Goal: Task Accomplishment & Management: Use online tool/utility

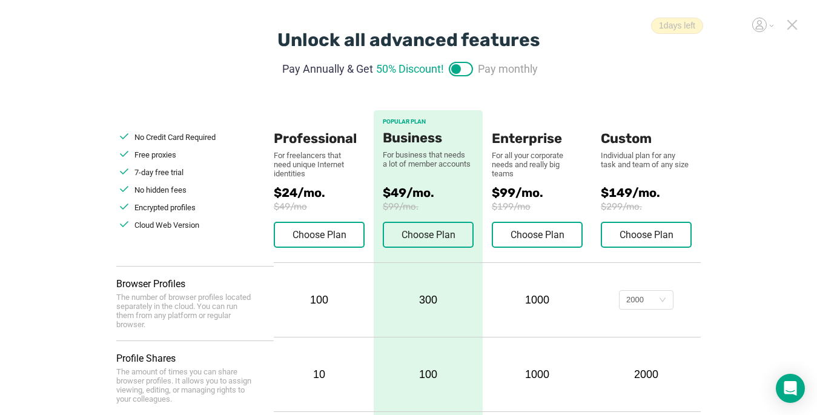
click at [794, 26] on icon at bounding box center [791, 24] width 11 height 11
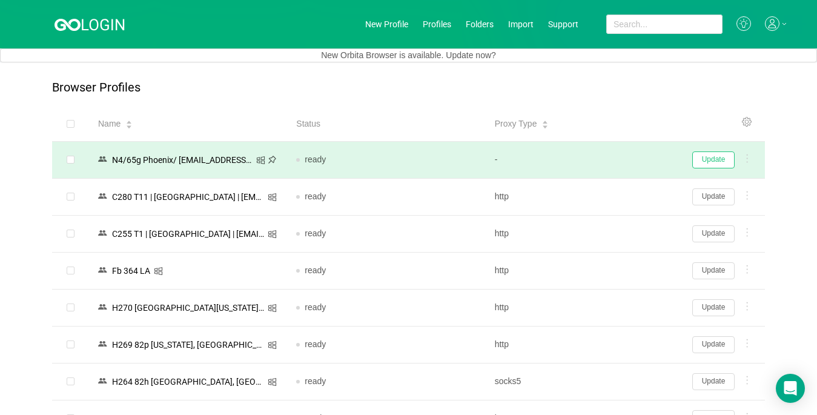
click at [720, 165] on button "Update" at bounding box center [713, 159] width 42 height 17
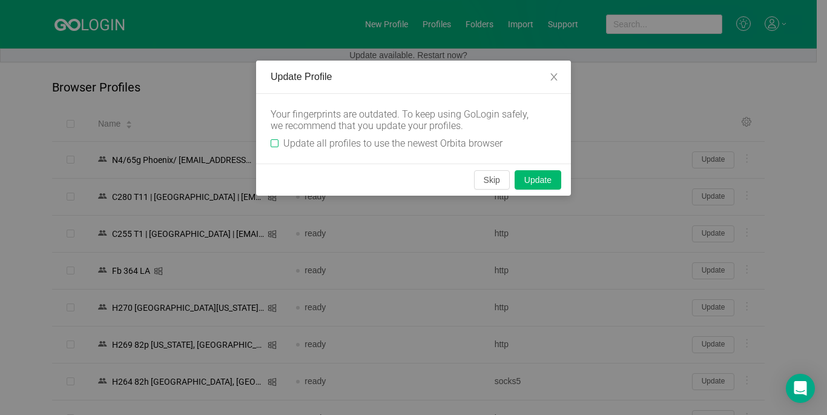
drag, startPoint x: 276, startPoint y: 144, endPoint x: 421, endPoint y: 197, distance: 154.5
click at [276, 143] on input "Update all profiles to use the newest Orbita browser" at bounding box center [275, 143] width 8 height 8
checkbox input "true"
click at [487, 184] on button "Skip" at bounding box center [492, 179] width 36 height 19
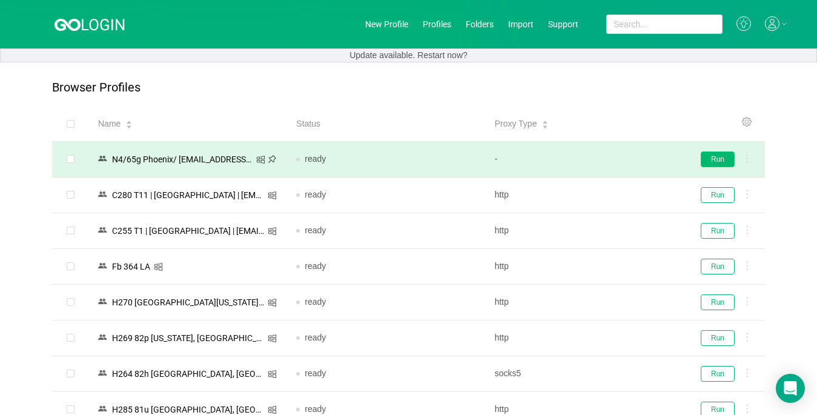
click at [725, 154] on button "Run" at bounding box center [717, 159] width 34 height 16
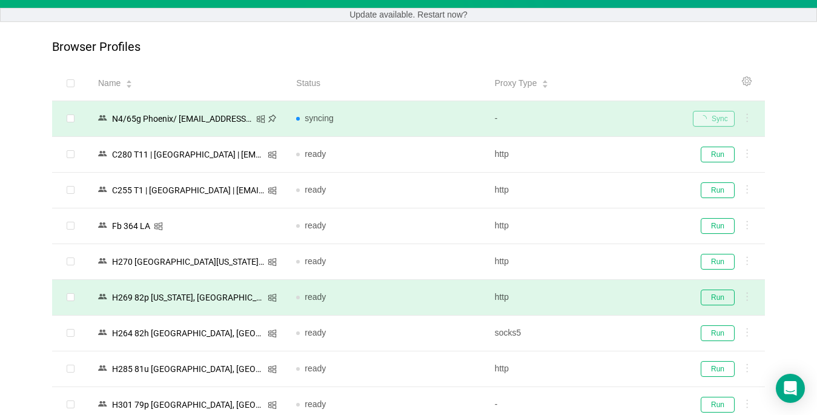
scroll to position [121, 0]
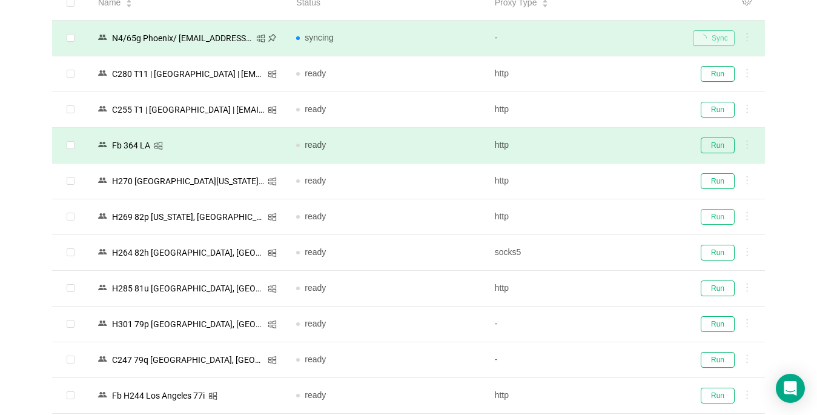
click at [710, 217] on button "Run" at bounding box center [717, 217] width 34 height 16
click at [719, 145] on button "Run" at bounding box center [717, 145] width 34 height 16
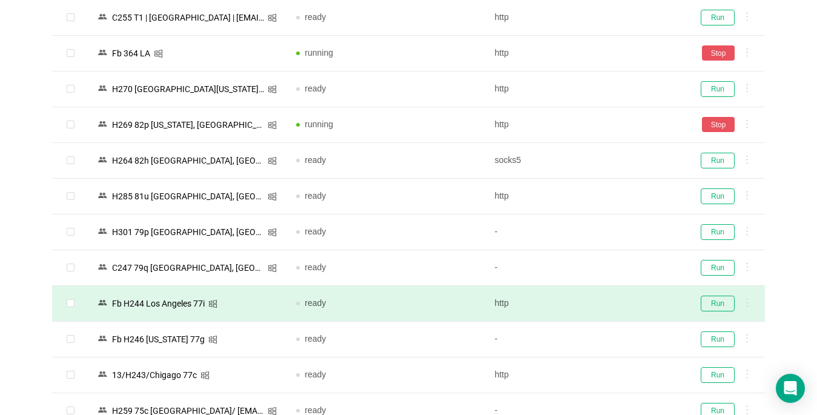
scroll to position [242, 0]
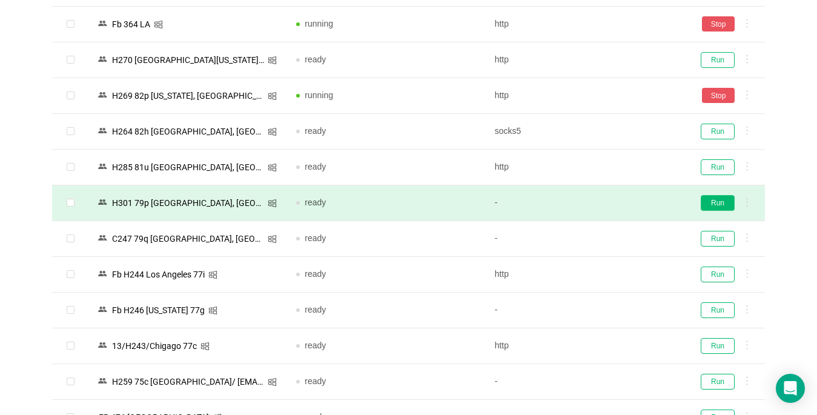
click at [714, 206] on button "Run" at bounding box center [717, 203] width 34 height 16
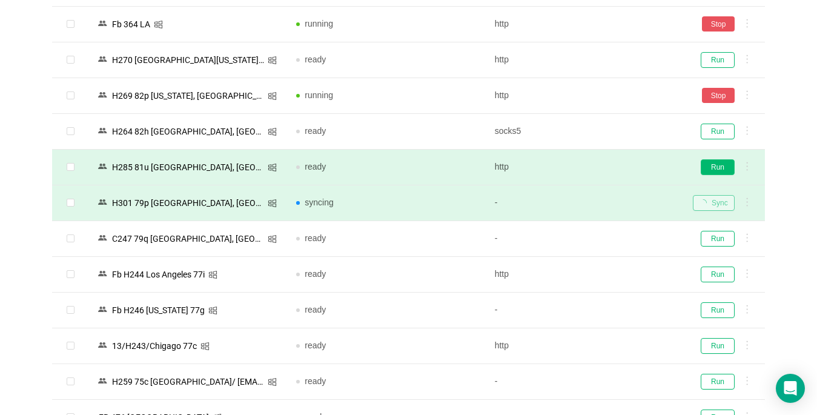
click at [716, 171] on button "Run" at bounding box center [717, 167] width 34 height 16
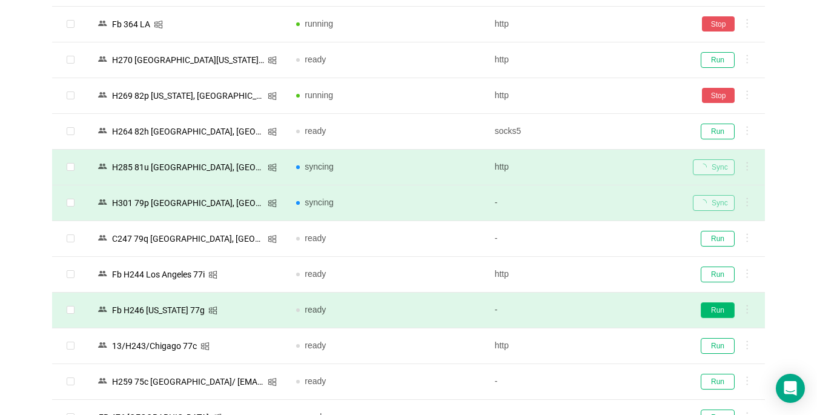
click at [717, 309] on button "Run" at bounding box center [717, 310] width 34 height 16
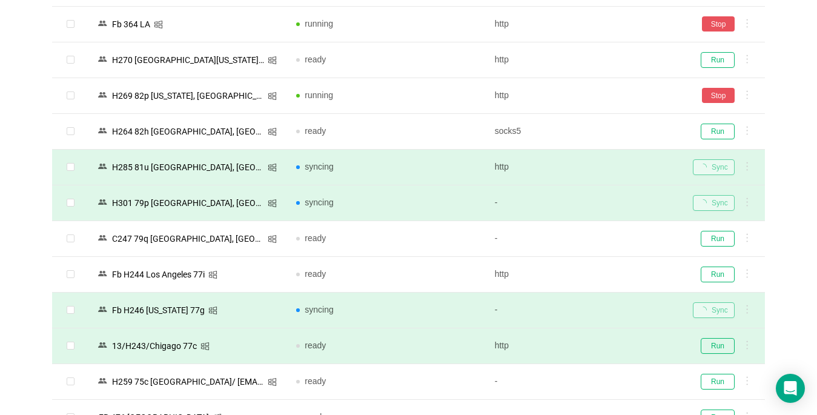
click at [716, 336] on td "Run" at bounding box center [724, 346] width 82 height 36
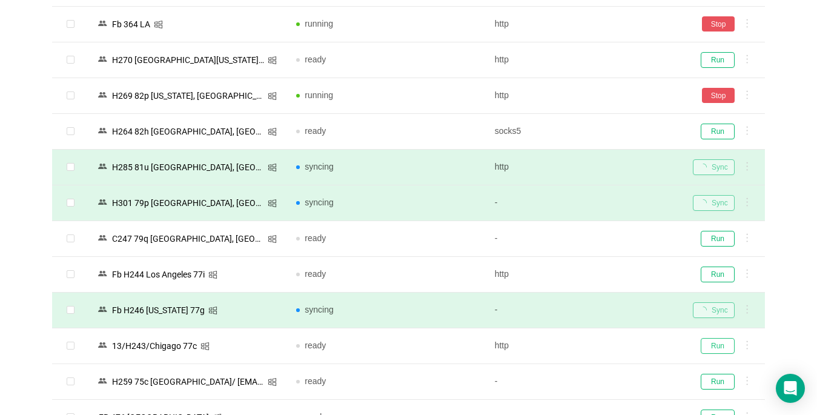
click at [713, 344] on button "Run" at bounding box center [717, 346] width 34 height 16
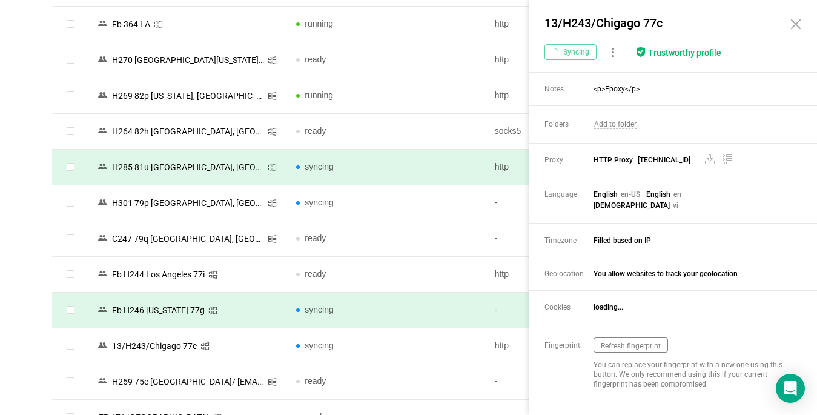
click at [708, 266] on button "Run" at bounding box center [717, 274] width 34 height 16
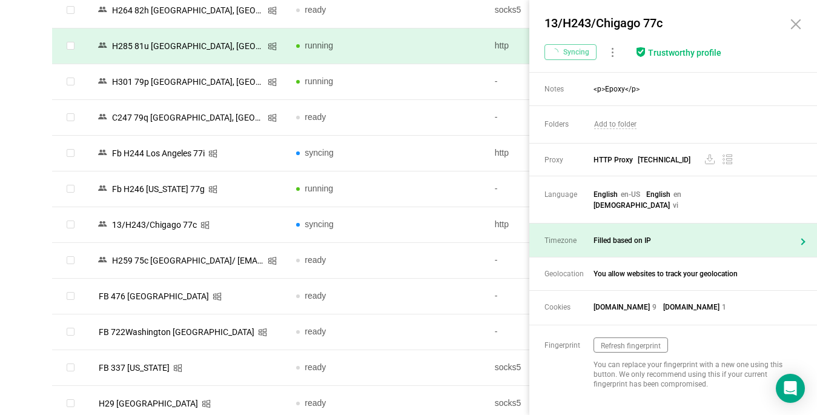
click at [794, 25] on icon at bounding box center [795, 24] width 8 height 8
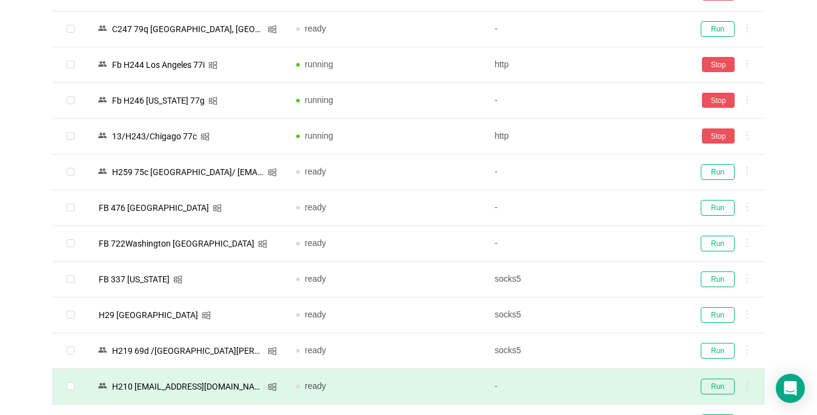
scroll to position [545, 0]
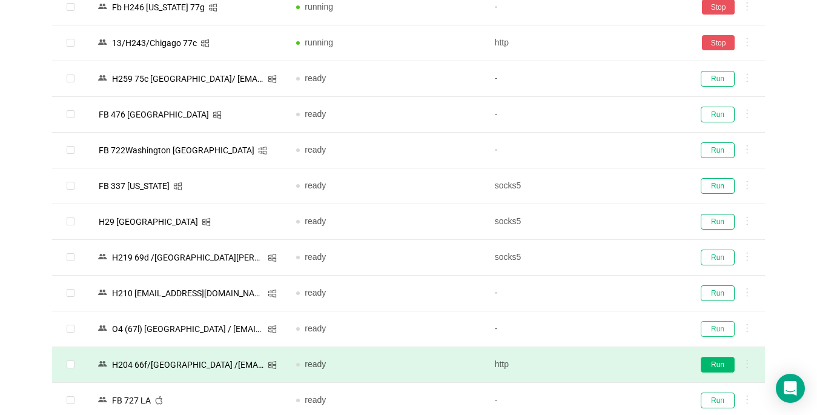
click at [719, 328] on button "Run" at bounding box center [717, 329] width 34 height 16
click at [713, 362] on button "Run" at bounding box center [717, 365] width 34 height 16
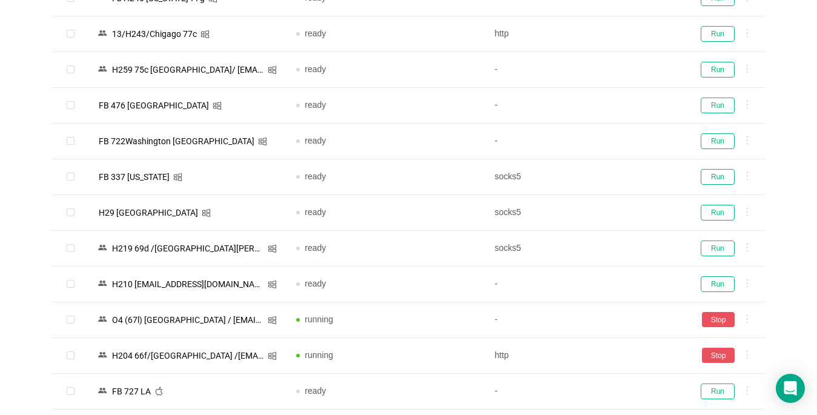
scroll to position [787, 0]
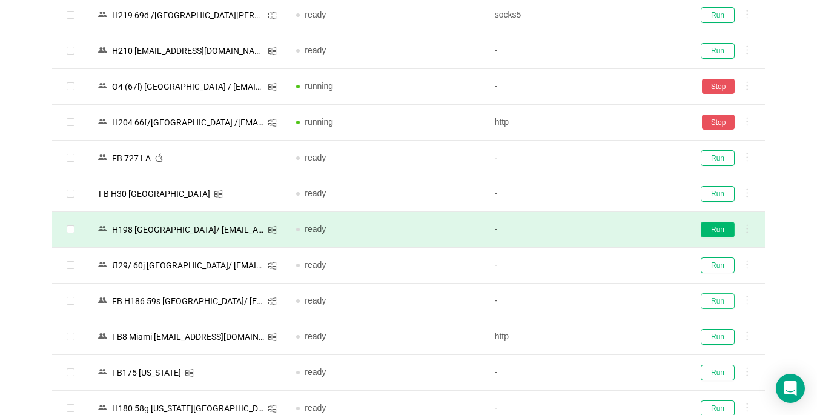
click at [720, 303] on button "Run" at bounding box center [717, 301] width 34 height 16
click at [720, 227] on button "Run" at bounding box center [717, 230] width 34 height 16
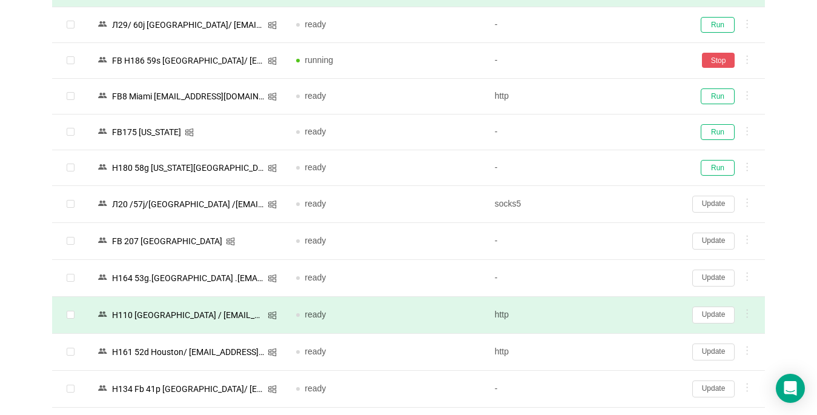
scroll to position [1090, 0]
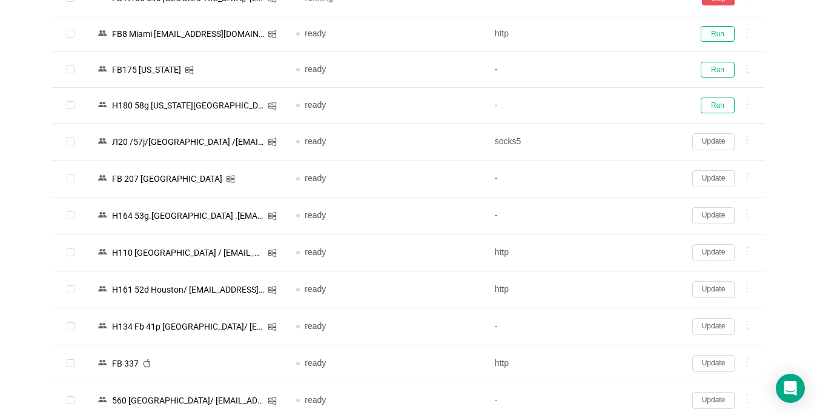
click at [711, 250] on button "Update" at bounding box center [713, 252] width 42 height 17
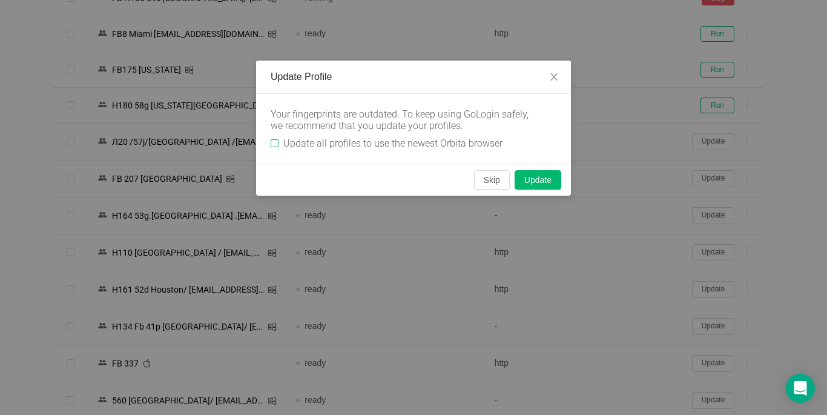
click at [271, 137] on label "Update all profiles to use the newest Orbita browser" at bounding box center [389, 143] width 237 height 12
click at [271, 139] on input "Update all profiles to use the newest Orbita browser" at bounding box center [275, 143] width 8 height 8
checkbox input "true"
click at [486, 177] on button "Skip" at bounding box center [492, 179] width 36 height 19
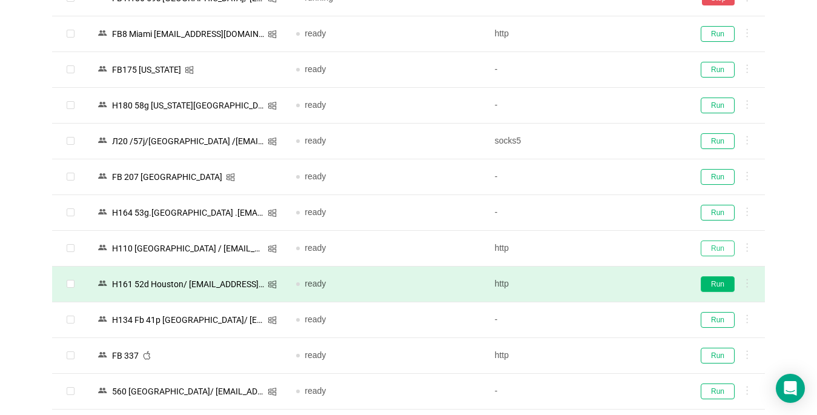
click at [709, 250] on button "Run" at bounding box center [717, 248] width 34 height 16
click at [722, 286] on button "Run" at bounding box center [717, 284] width 34 height 16
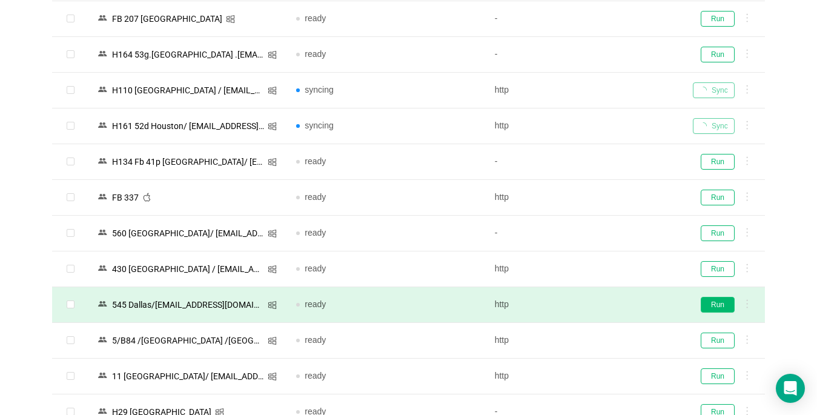
scroll to position [1271, 0]
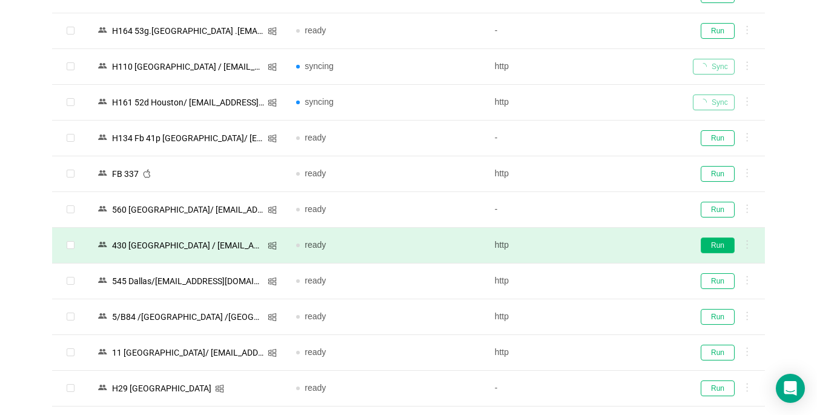
click at [723, 248] on button "Run" at bounding box center [717, 245] width 34 height 16
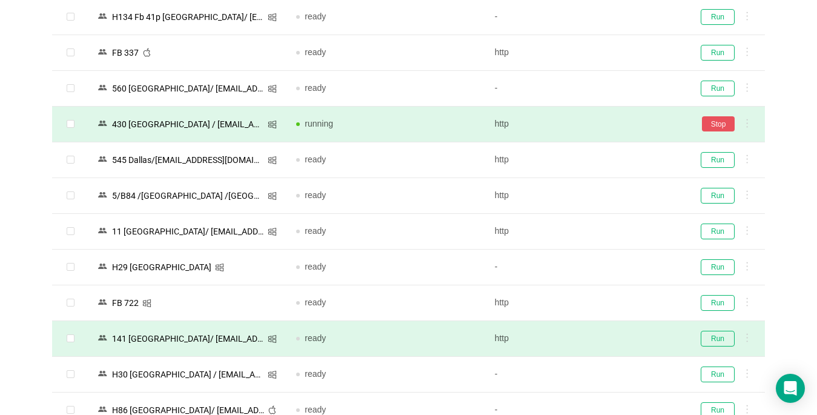
scroll to position [1453, 0]
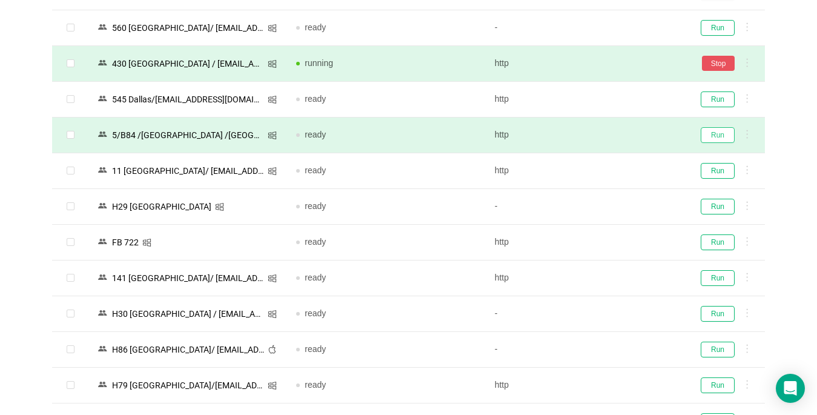
click at [713, 127] on button "Run" at bounding box center [717, 135] width 34 height 16
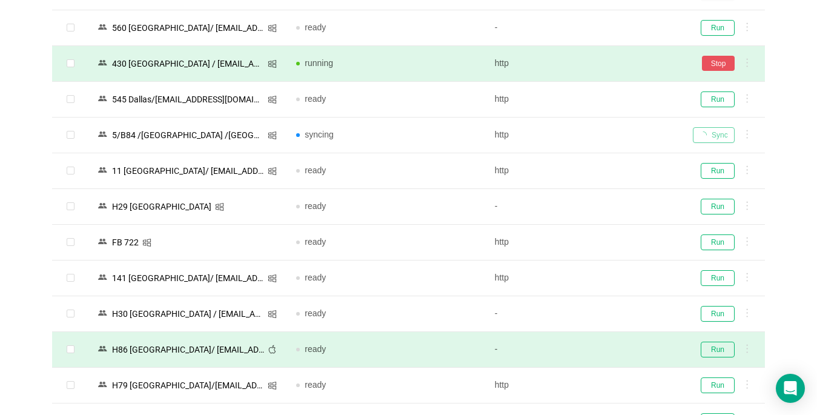
scroll to position [1513, 0]
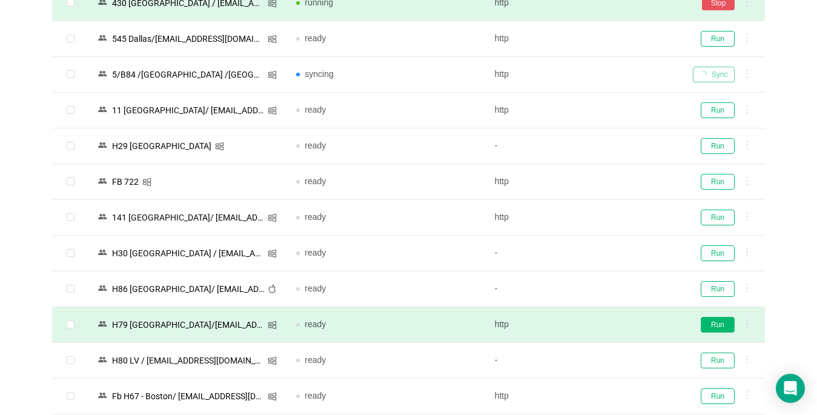
click at [713, 326] on button "Run" at bounding box center [717, 325] width 34 height 16
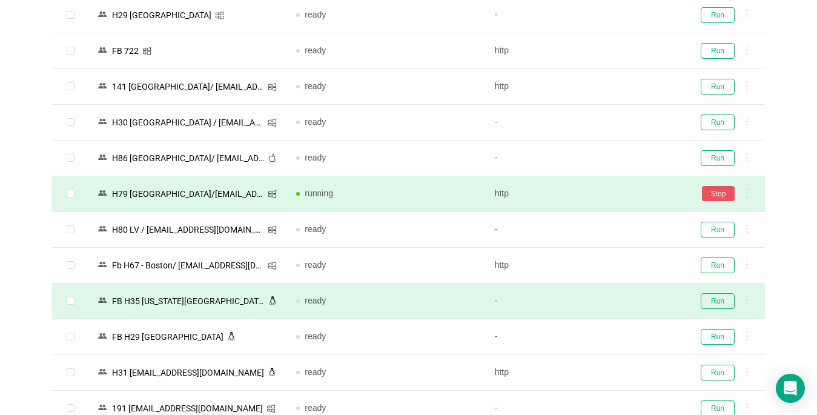
scroll to position [1695, 0]
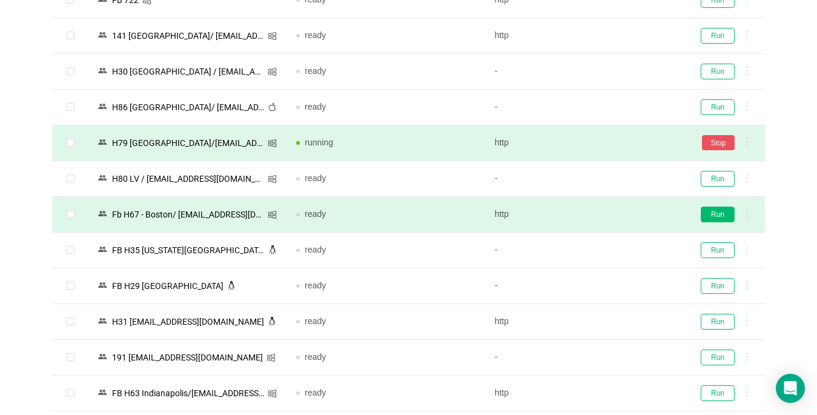
click at [713, 214] on button "Run" at bounding box center [717, 214] width 34 height 16
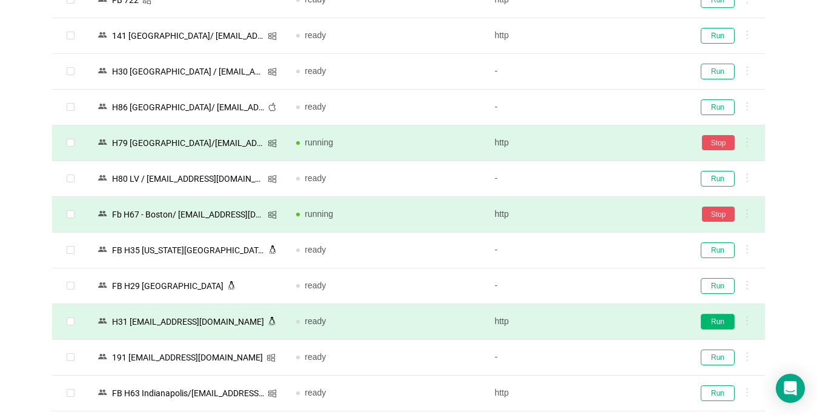
click at [725, 318] on button "Run" at bounding box center [717, 322] width 34 height 16
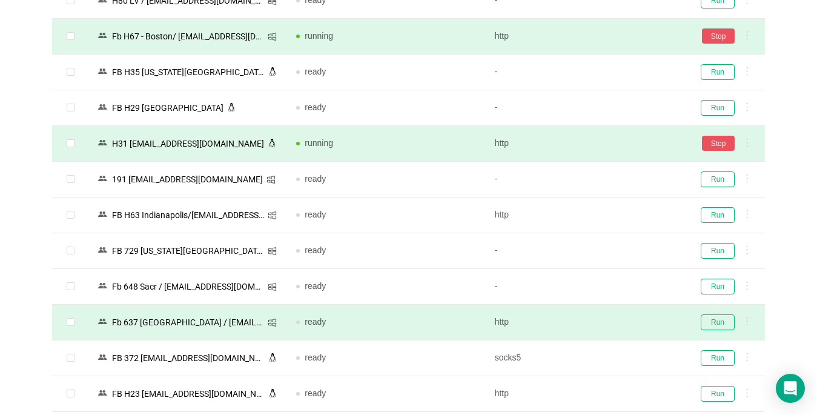
scroll to position [1877, 0]
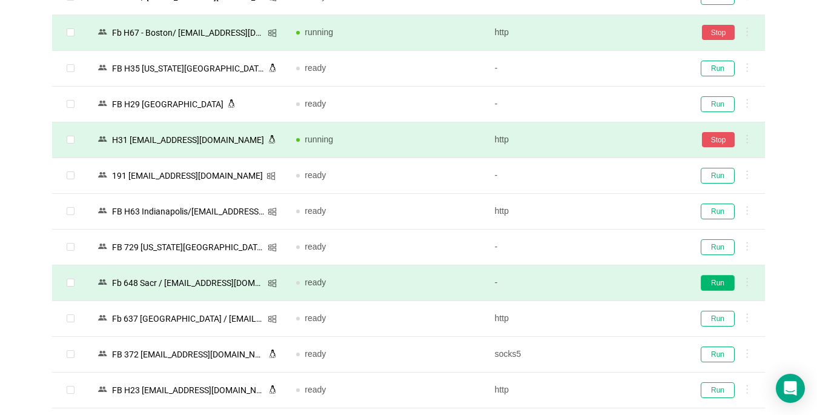
click at [719, 285] on button "Run" at bounding box center [717, 283] width 34 height 16
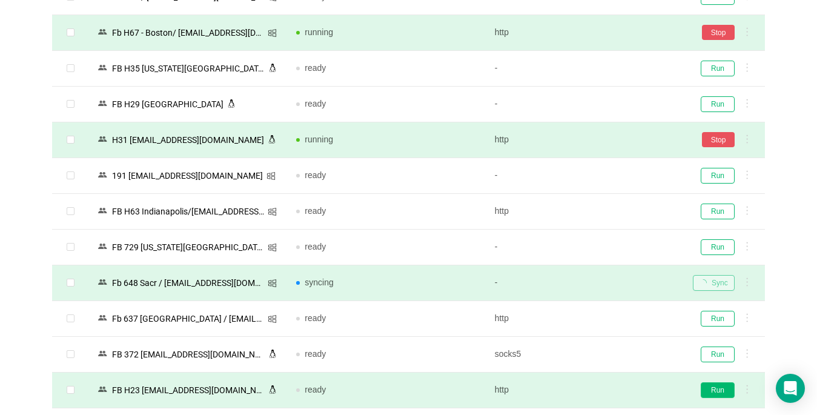
click at [722, 387] on button "Run" at bounding box center [717, 390] width 34 height 16
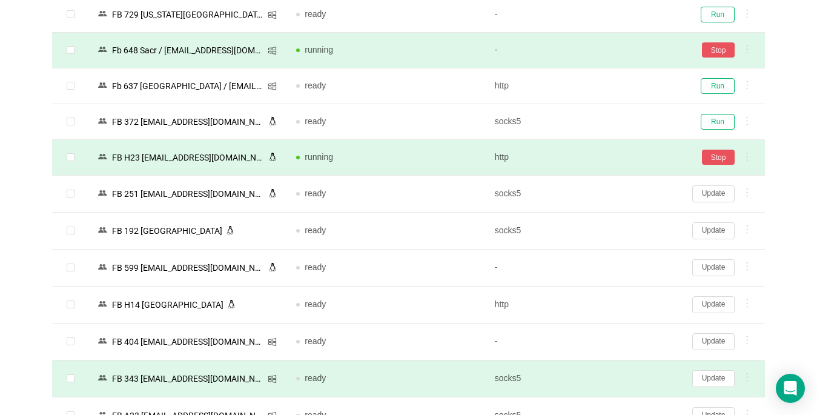
scroll to position [2179, 0]
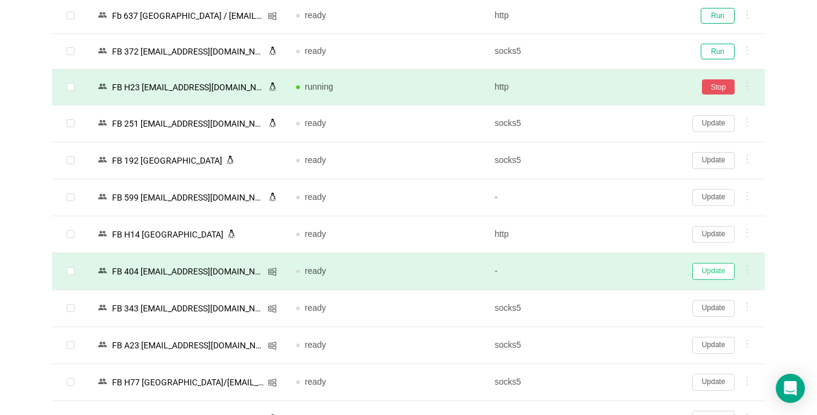
click at [707, 272] on button "Update" at bounding box center [713, 271] width 42 height 17
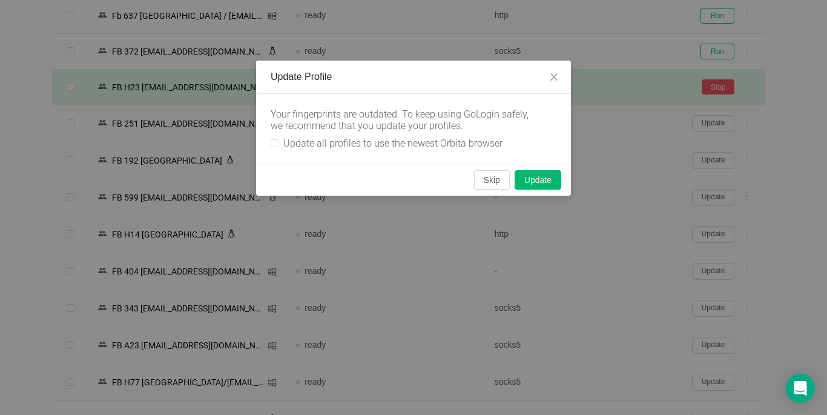
click at [270, 139] on div "Your fingerprints are outdated. To keep using GoLogin safely, we recommend that…" at bounding box center [413, 129] width 315 height 70
click at [278, 145] on input "Update all profiles to use the newest Orbita browser" at bounding box center [275, 143] width 8 height 8
checkbox input "true"
click at [498, 180] on button "Skip" at bounding box center [492, 179] width 36 height 19
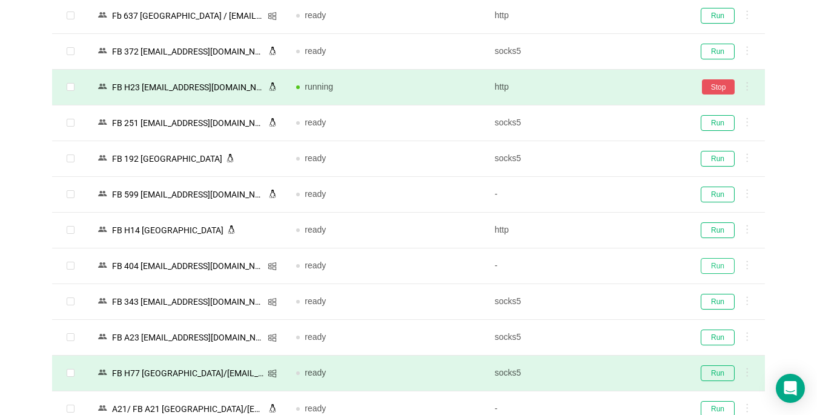
drag, startPoint x: 713, startPoint y: 270, endPoint x: 709, endPoint y: 363, distance: 92.7
click at [712, 270] on button "Run" at bounding box center [717, 266] width 34 height 16
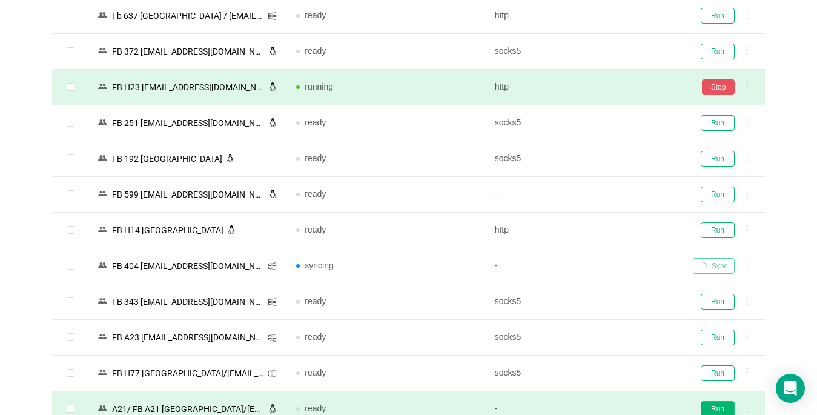
click at [711, 406] on button "Run" at bounding box center [717, 409] width 34 height 16
click at [624, 413] on td "-" at bounding box center [584, 409] width 198 height 36
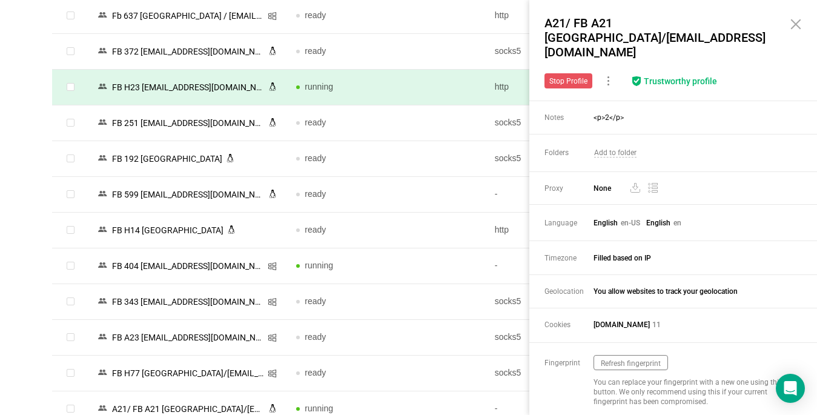
click at [798, 25] on icon at bounding box center [795, 24] width 15 height 15
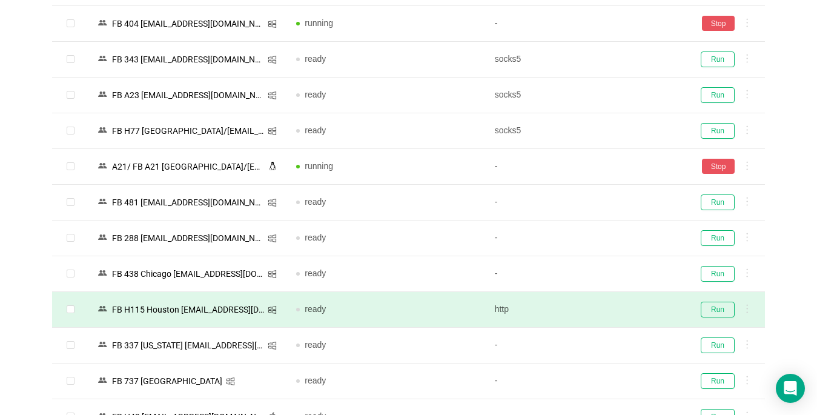
scroll to position [2482, 0]
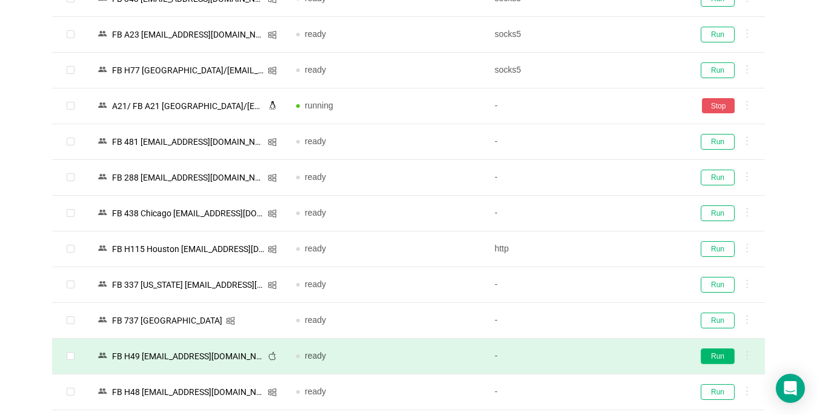
click at [703, 357] on button "Run" at bounding box center [717, 356] width 34 height 16
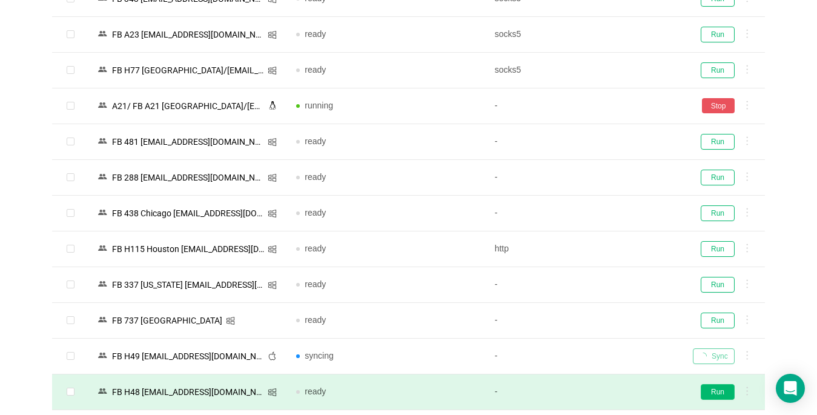
click at [718, 384] on button "Run" at bounding box center [717, 392] width 34 height 16
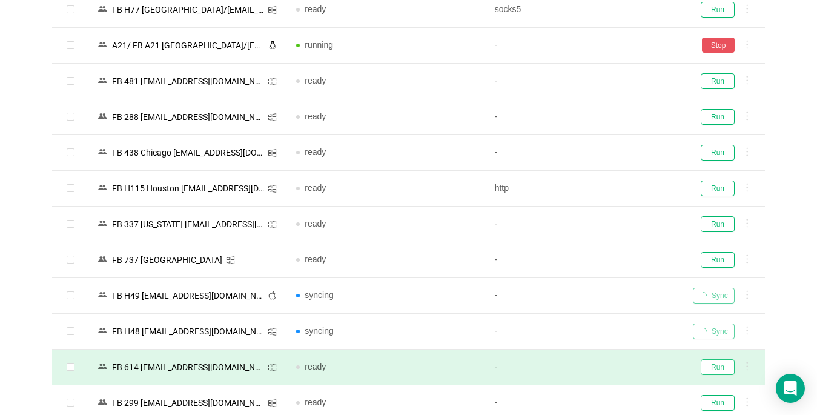
click at [714, 359] on button "Run" at bounding box center [717, 367] width 34 height 16
